Goal: Transaction & Acquisition: Book appointment/travel/reservation

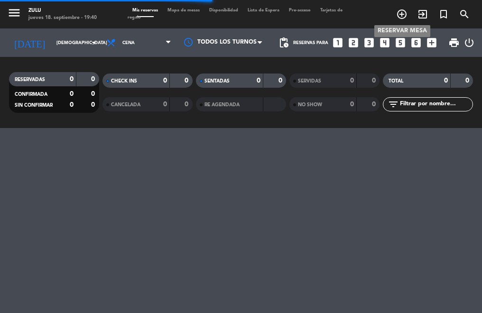
click at [400, 12] on icon "add_circle_outline" at bounding box center [401, 14] width 11 height 11
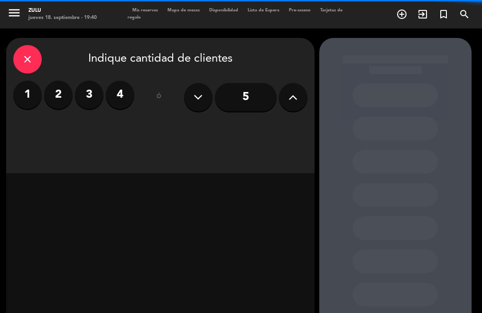
click at [61, 103] on label "2" at bounding box center [58, 95] width 28 height 28
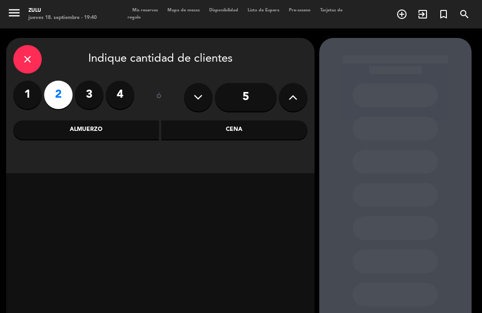
click at [212, 124] on div "Cena" at bounding box center [234, 129] width 146 height 19
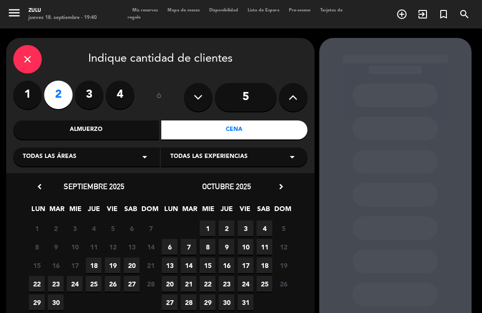
click at [98, 265] on span "18" at bounding box center [94, 266] width 16 height 16
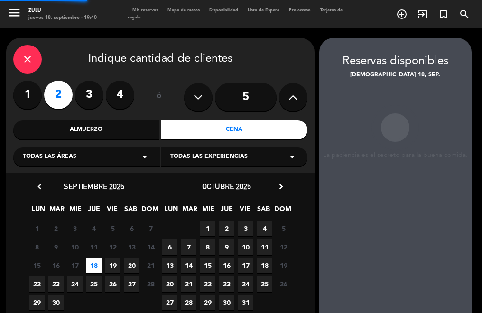
scroll to position [38, 0]
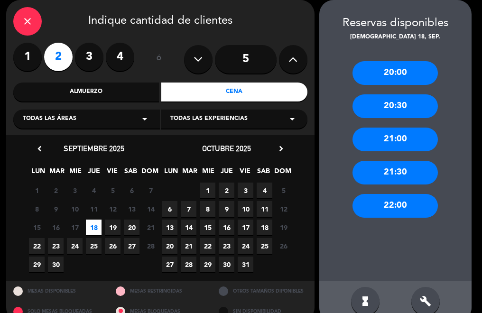
click at [391, 139] on div "21:00" at bounding box center [394, 140] width 85 height 24
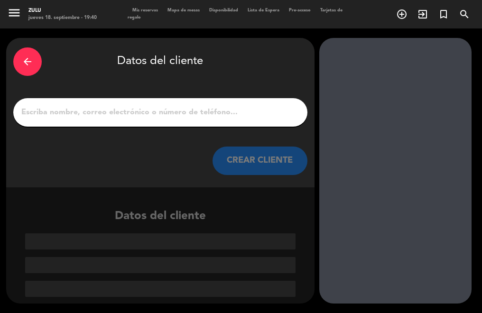
click at [199, 113] on input "1" at bounding box center [160, 112] width 280 height 13
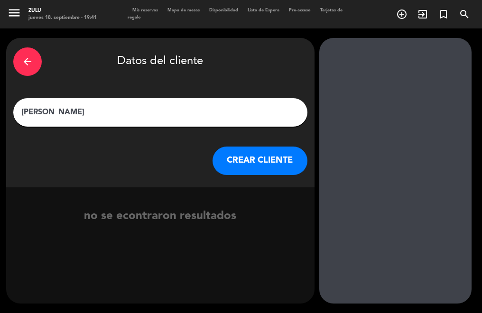
type input "[PERSON_NAME]"
click at [259, 166] on button "CREAR CLIENTE" at bounding box center [259, 161] width 95 height 28
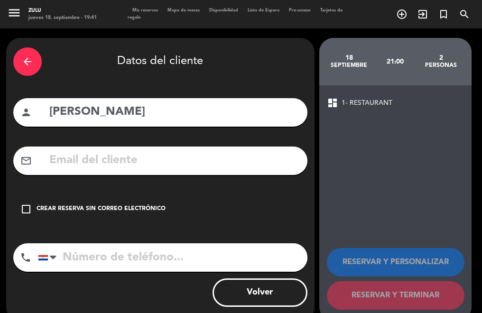
click at [28, 207] on icon "check_box_outline_blank" at bounding box center [25, 208] width 11 height 11
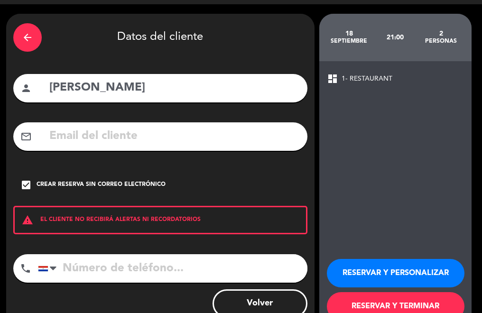
scroll to position [53, 0]
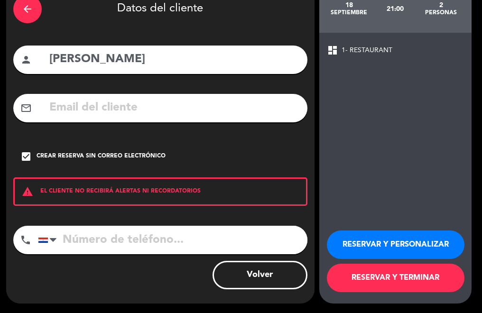
click at [343, 275] on button "RESERVAR Y TERMINAR" at bounding box center [396, 278] width 138 height 28
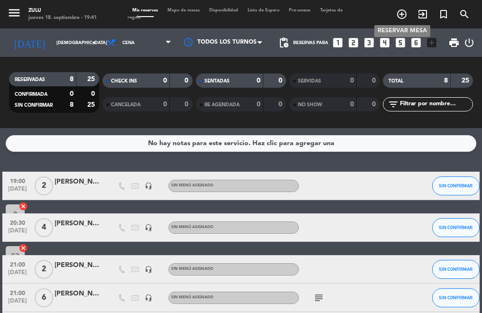
click at [405, 12] on icon "add_circle_outline" at bounding box center [401, 14] width 11 height 11
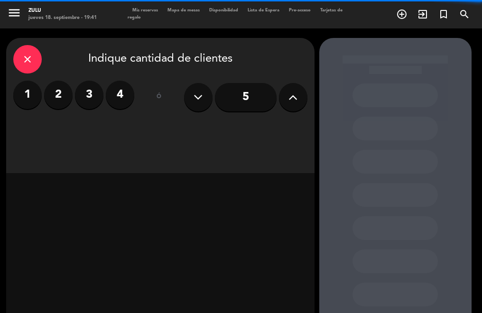
click at [61, 91] on label "2" at bounding box center [58, 95] width 28 height 28
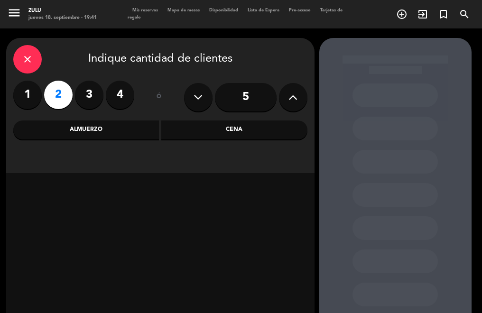
click at [240, 125] on div "Cena" at bounding box center [234, 129] width 146 height 19
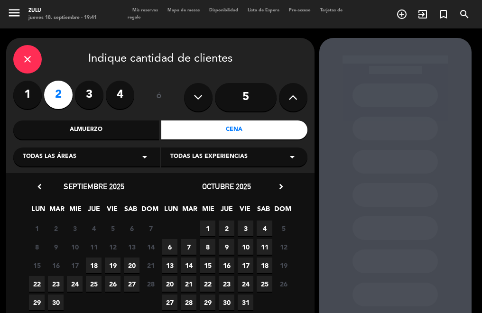
click at [90, 260] on span "18" at bounding box center [94, 266] width 16 height 16
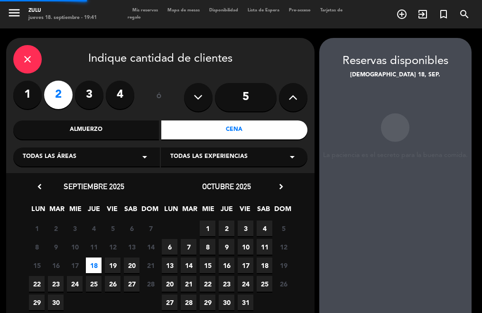
scroll to position [38, 0]
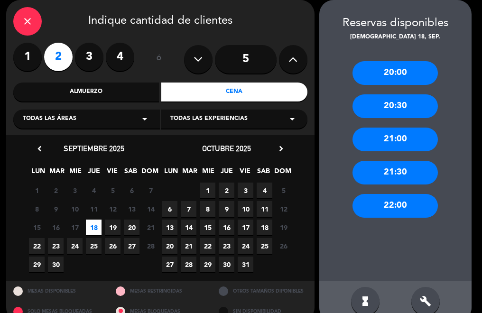
click at [410, 138] on div "21:00" at bounding box center [394, 140] width 85 height 24
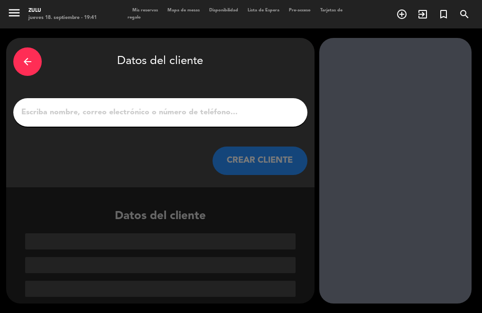
scroll to position [0, 0]
click at [244, 114] on input "1" at bounding box center [160, 112] width 280 height 13
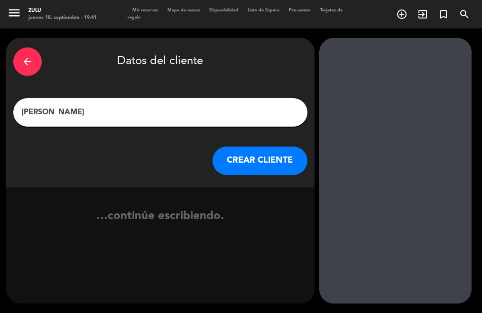
type input "[PERSON_NAME]"
click at [249, 159] on button "CREAR CLIENTE" at bounding box center [259, 161] width 95 height 28
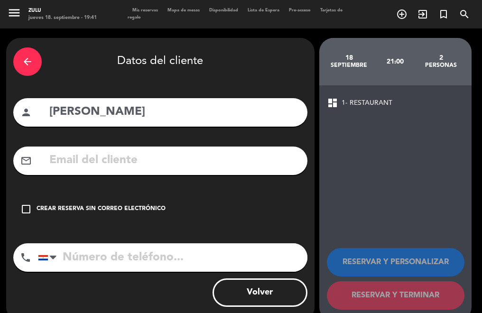
click at [28, 208] on icon "check_box_outline_blank" at bounding box center [25, 208] width 11 height 11
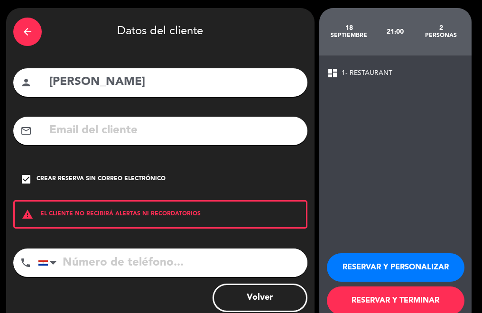
scroll to position [53, 0]
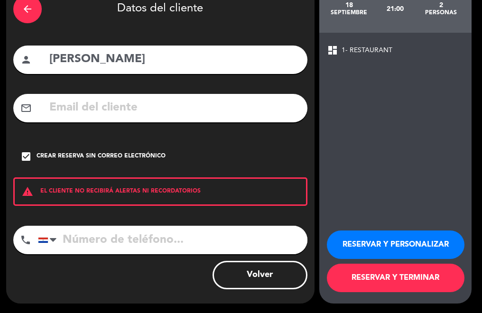
click at [362, 279] on button "RESERVAR Y TERMINAR" at bounding box center [396, 278] width 138 height 28
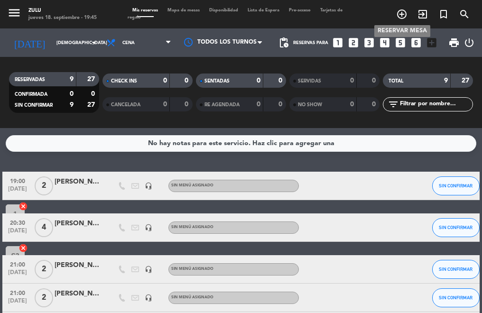
click at [403, 13] on icon "add_circle_outline" at bounding box center [401, 14] width 11 height 11
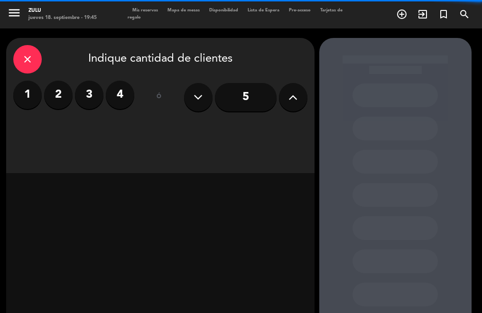
click at [56, 92] on label "2" at bounding box center [58, 95] width 28 height 28
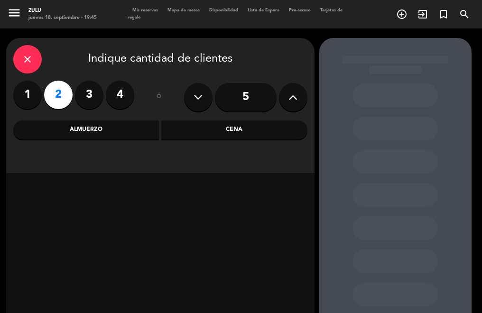
click at [197, 128] on div "Cena" at bounding box center [234, 129] width 146 height 19
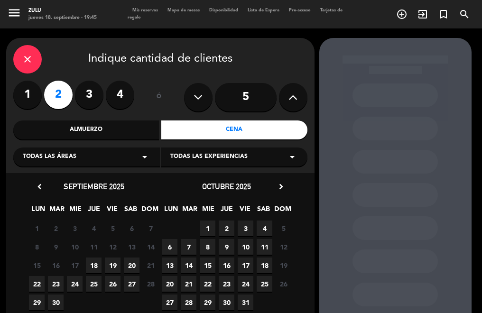
click at [92, 262] on span "18" at bounding box center [94, 266] width 16 height 16
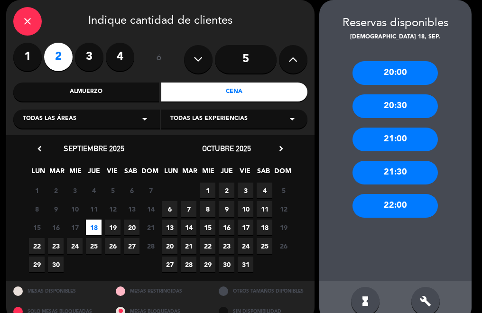
click at [395, 110] on div "20:30" at bounding box center [394, 106] width 85 height 24
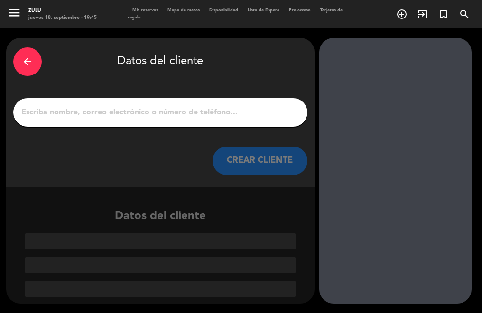
scroll to position [0, 0]
click at [189, 113] on input "1" at bounding box center [160, 112] width 280 height 13
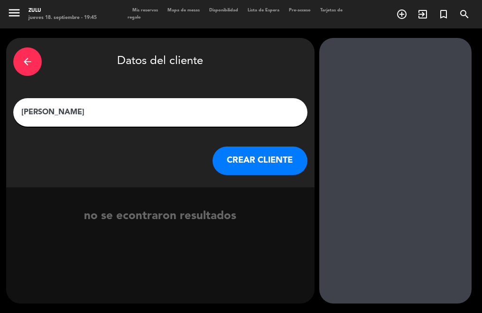
type input "[PERSON_NAME]"
click at [266, 157] on button "CREAR CLIENTE" at bounding box center [259, 161] width 95 height 28
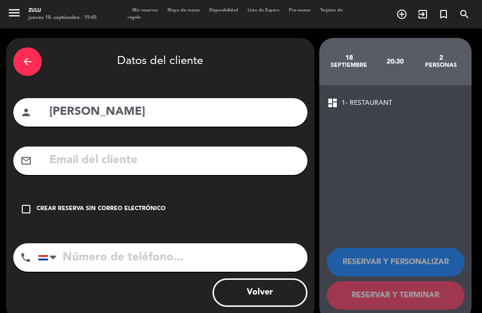
click at [24, 203] on icon "check_box_outline_blank" at bounding box center [25, 208] width 11 height 11
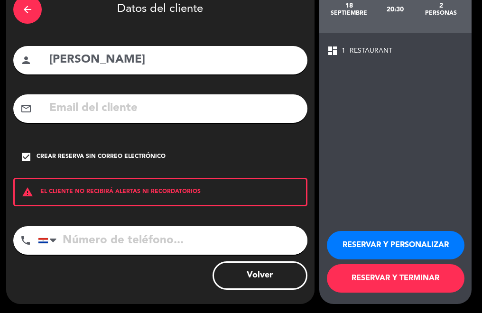
scroll to position [53, 0]
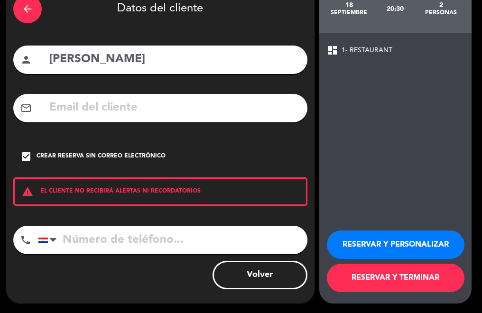
click at [374, 273] on button "RESERVAR Y TERMINAR" at bounding box center [396, 278] width 138 height 28
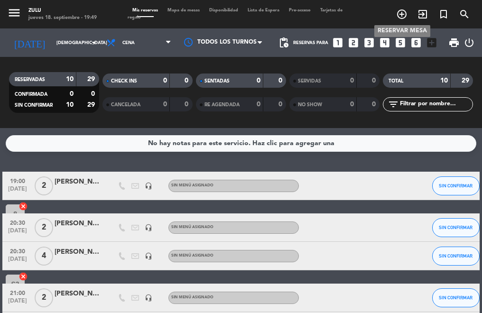
click at [405, 12] on icon "add_circle_outline" at bounding box center [401, 14] width 11 height 11
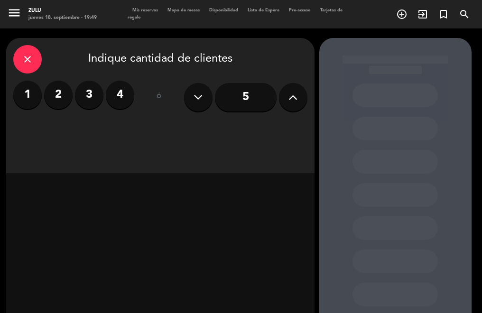
click at [58, 93] on label "2" at bounding box center [58, 95] width 28 height 28
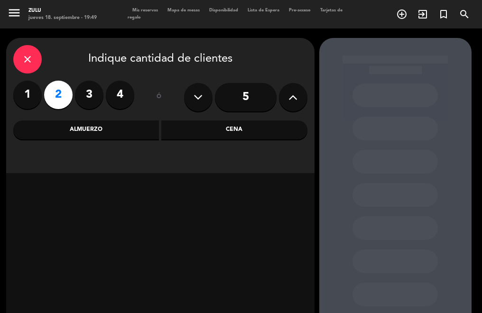
click at [262, 139] on div "close Indique cantidad de clientes 1 2 3 4 ó 5 Almuerzo Cena" at bounding box center [160, 105] width 308 height 135
click at [260, 130] on div "Cena" at bounding box center [234, 129] width 146 height 19
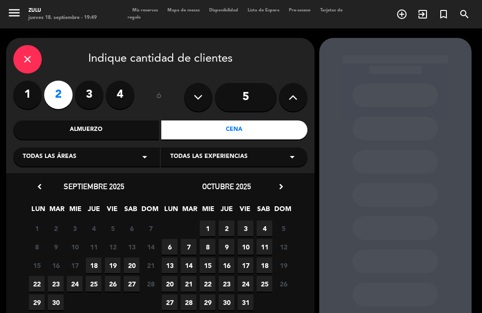
click at [99, 266] on span "18" at bounding box center [94, 266] width 16 height 16
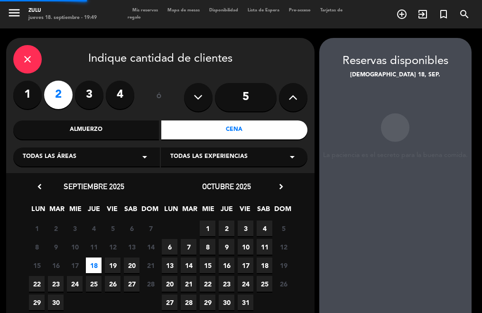
scroll to position [38, 0]
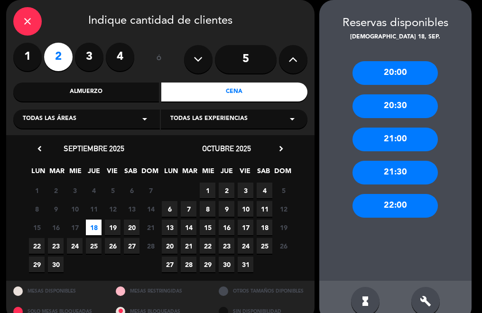
click at [384, 145] on div "21:00" at bounding box center [394, 140] width 85 height 24
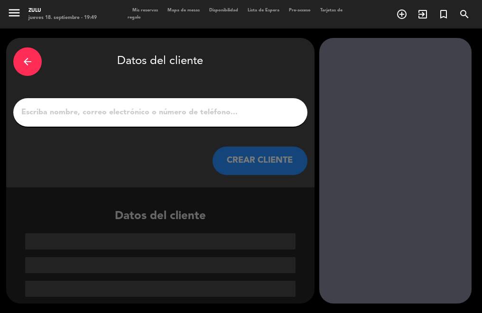
click at [197, 119] on input "1" at bounding box center [160, 112] width 280 height 13
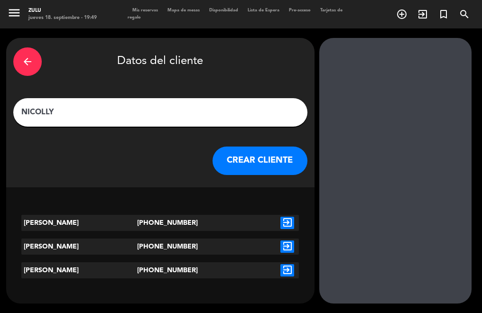
type input "NICOLLY"
click at [251, 162] on button "CREAR CLIENTE" at bounding box center [259, 161] width 95 height 28
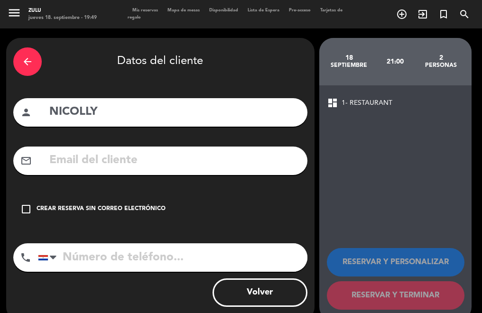
click at [26, 209] on icon "check_box_outline_blank" at bounding box center [25, 208] width 11 height 11
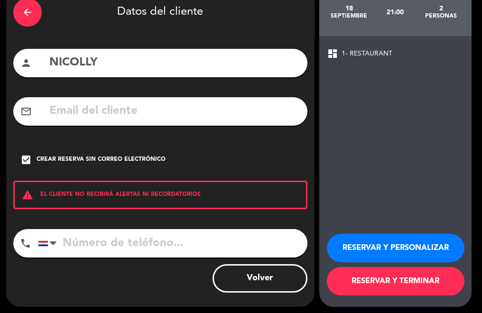
scroll to position [53, 0]
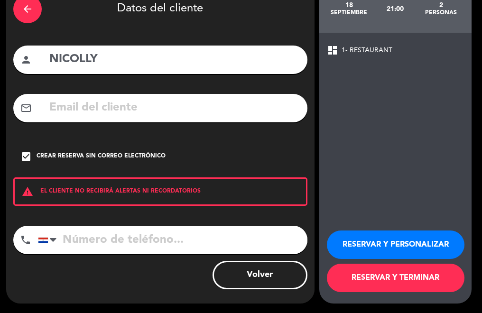
click at [391, 273] on button "RESERVAR Y TERMINAR" at bounding box center [396, 278] width 138 height 28
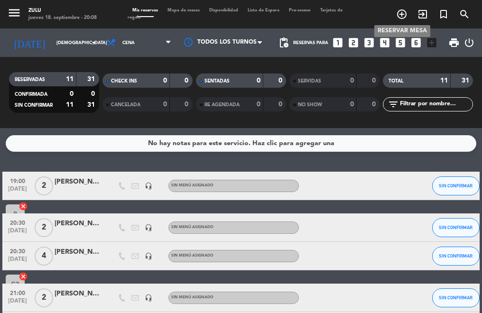
click at [399, 14] on icon "add_circle_outline" at bounding box center [401, 14] width 11 height 11
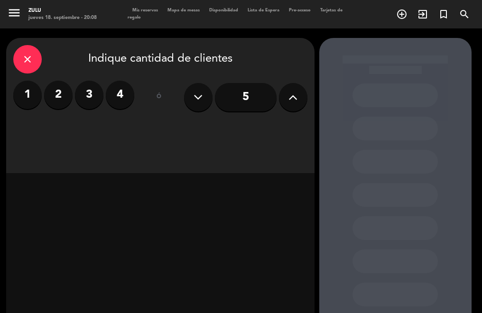
click at [66, 94] on label "2" at bounding box center [58, 95] width 28 height 28
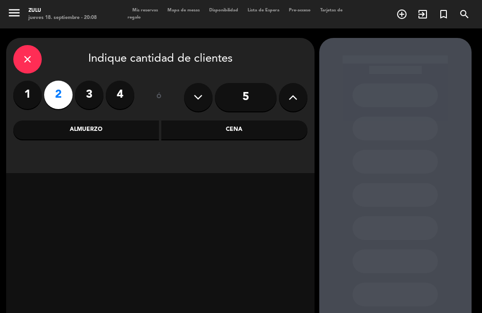
click at [233, 129] on div "Cena" at bounding box center [234, 129] width 146 height 19
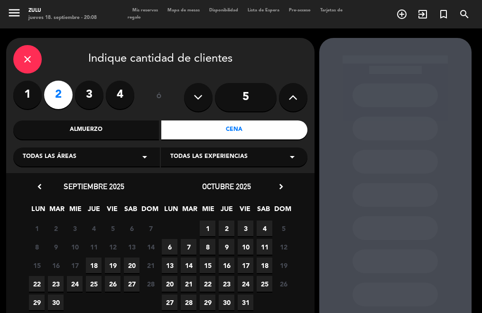
click at [129, 268] on span "20" at bounding box center [132, 266] width 16 height 16
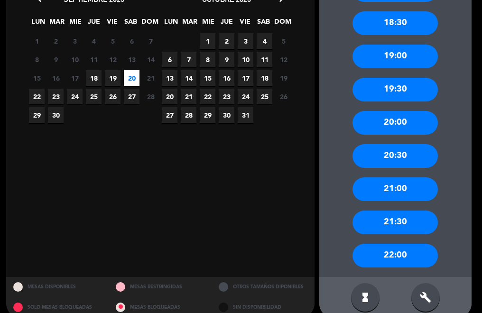
scroll to position [202, 0]
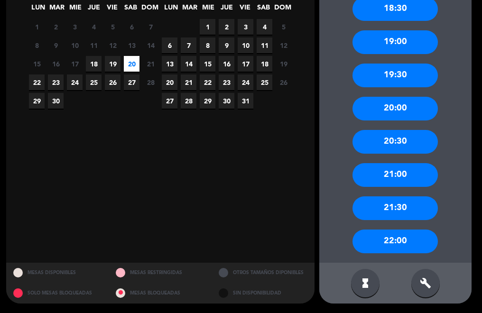
click at [394, 173] on div "21:00" at bounding box center [394, 175] width 85 height 24
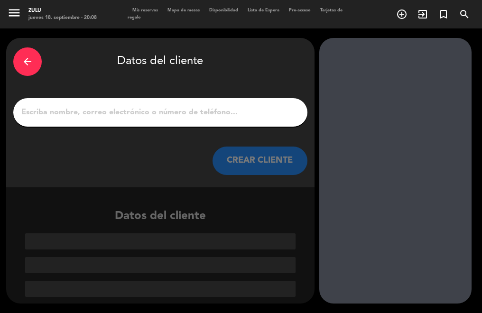
scroll to position [0, 0]
click at [130, 109] on input "1" at bounding box center [160, 112] width 280 height 13
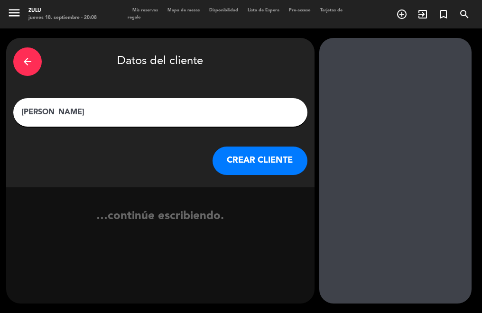
type input "[PERSON_NAME]"
click at [233, 156] on button "CREAR CLIENTE" at bounding box center [259, 161] width 95 height 28
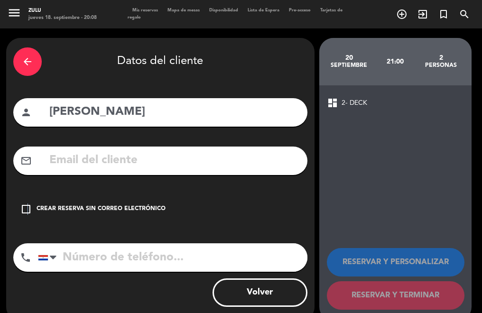
click at [27, 207] on icon "check_box_outline_blank" at bounding box center [25, 208] width 11 height 11
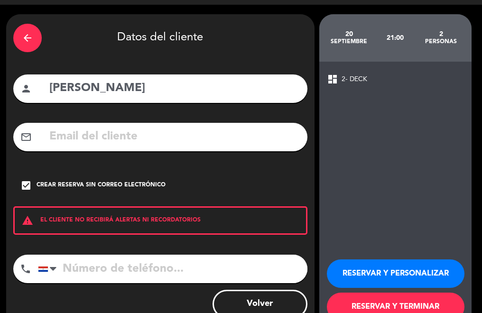
scroll to position [53, 0]
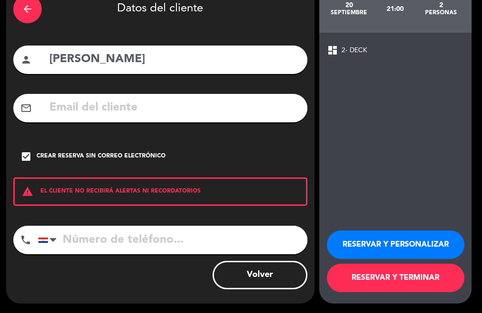
click at [379, 275] on button "RESERVAR Y TERMINAR" at bounding box center [396, 278] width 138 height 28
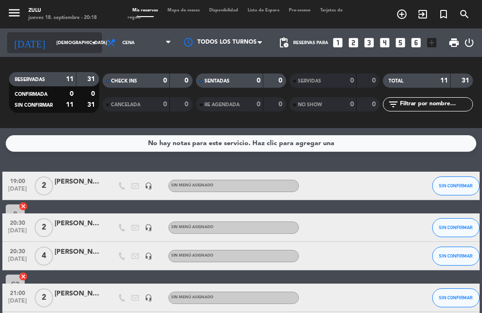
click at [63, 38] on input "[DEMOGRAPHIC_DATA] [DATE]" at bounding box center [83, 43] width 62 height 15
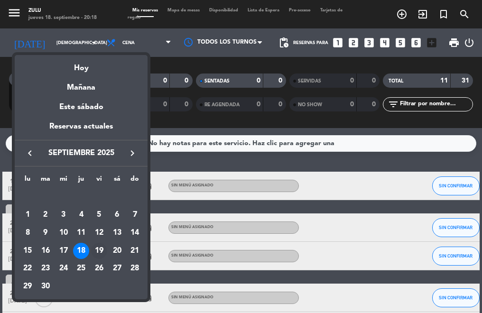
click at [97, 248] on div "19" at bounding box center [99, 251] width 16 height 16
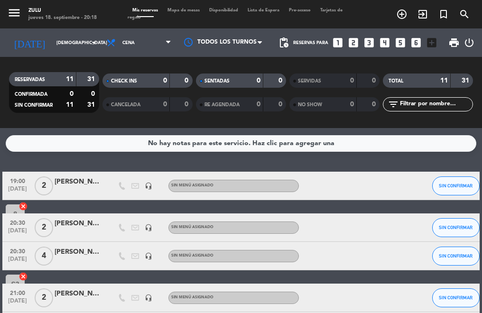
type input "vie. [DATE]"
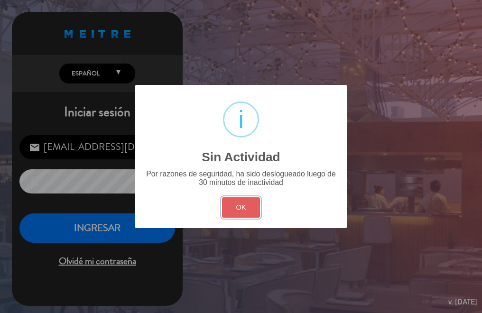
click at [228, 205] on button "OK" at bounding box center [241, 207] width 38 height 20
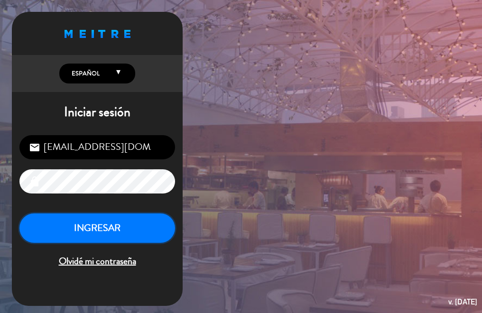
click at [110, 230] on button "INGRESAR" at bounding box center [97, 228] width 156 height 30
